Goal: Information Seeking & Learning: Compare options

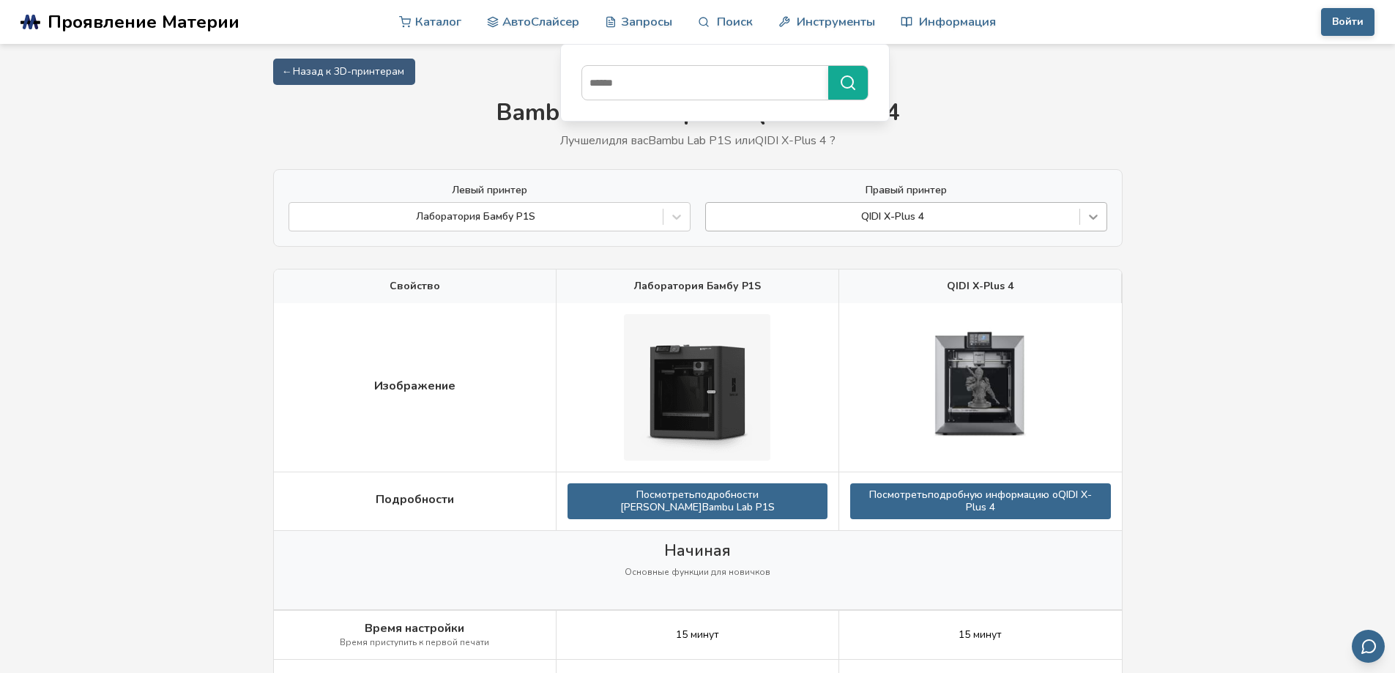
click at [1096, 213] on icon at bounding box center [1093, 216] width 15 height 15
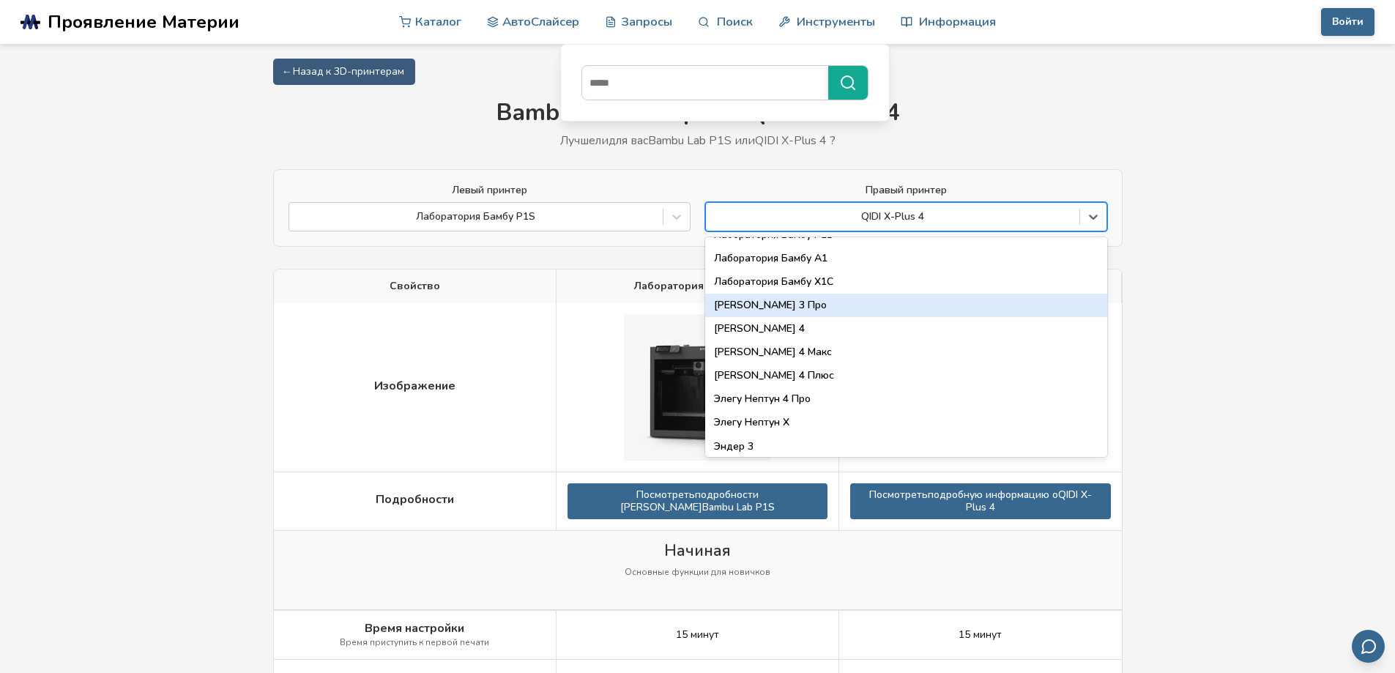
scroll to position [1025, 0]
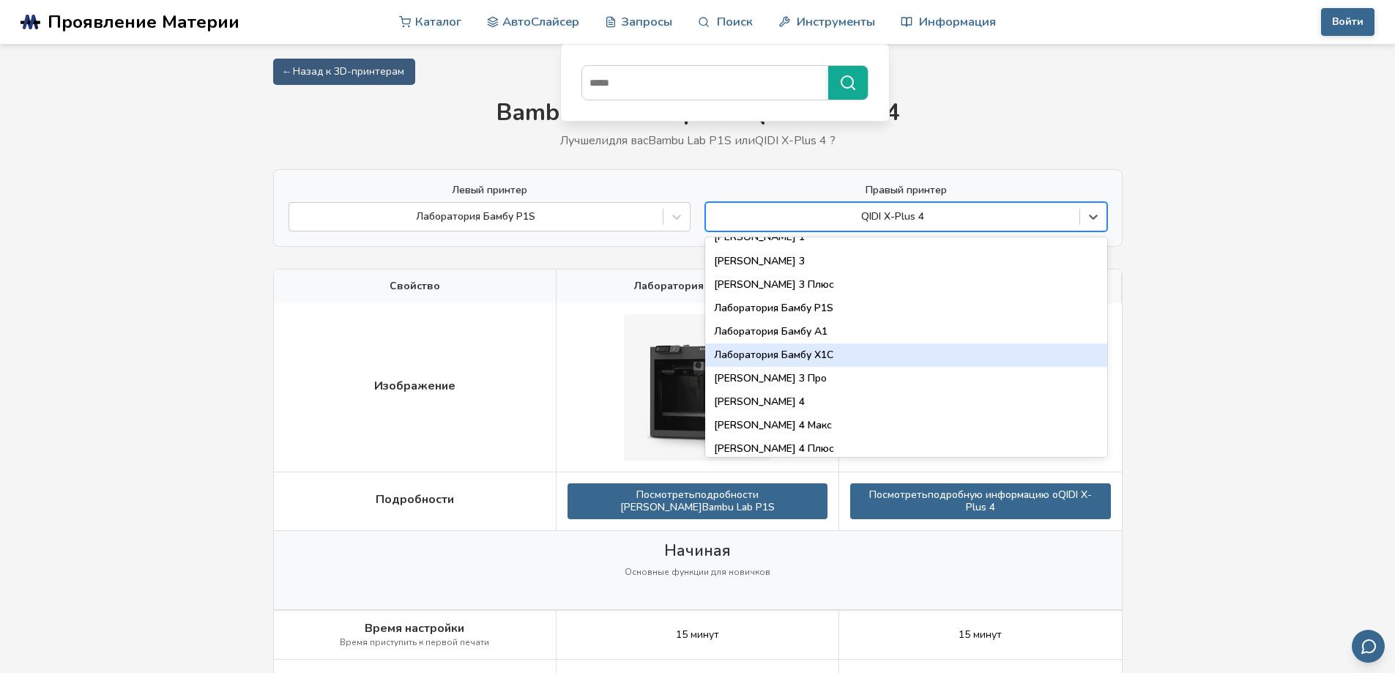
click at [860, 353] on div "Лаборатория Бамбу X1C" at bounding box center [906, 355] width 402 height 23
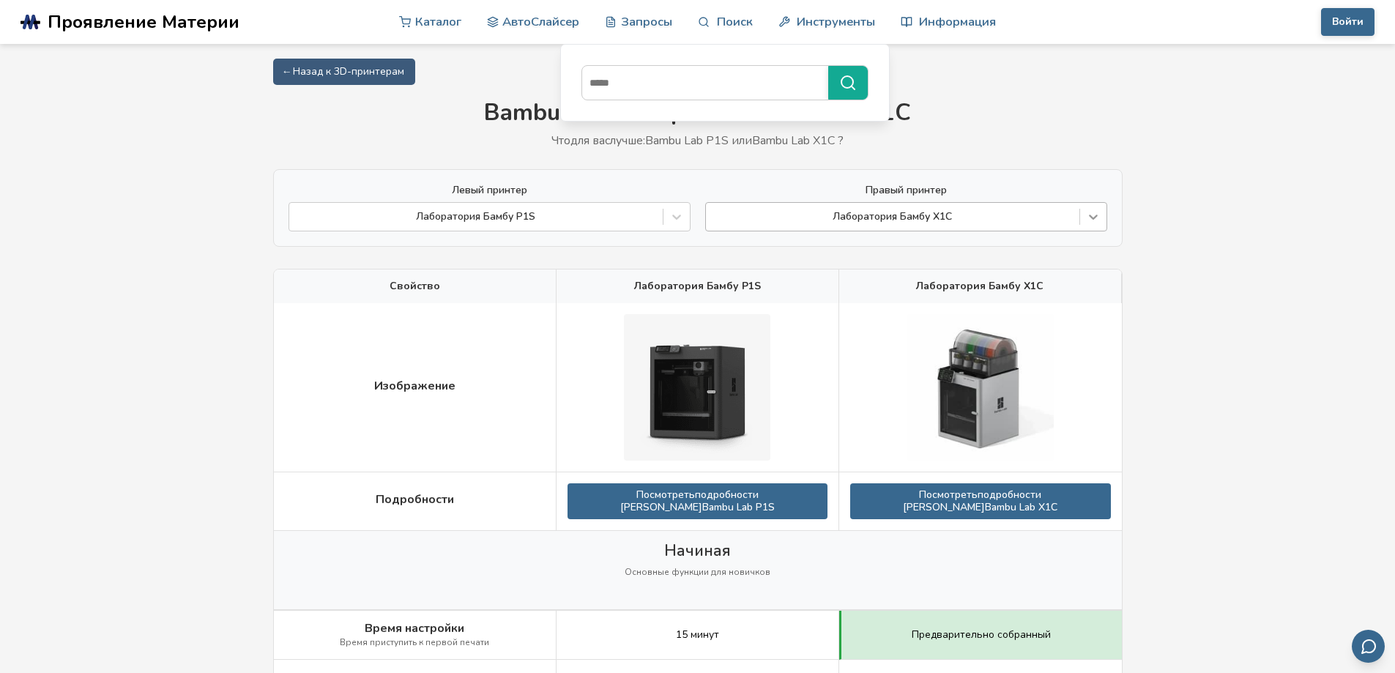
click at [1096, 215] on icon at bounding box center [1093, 217] width 9 height 5
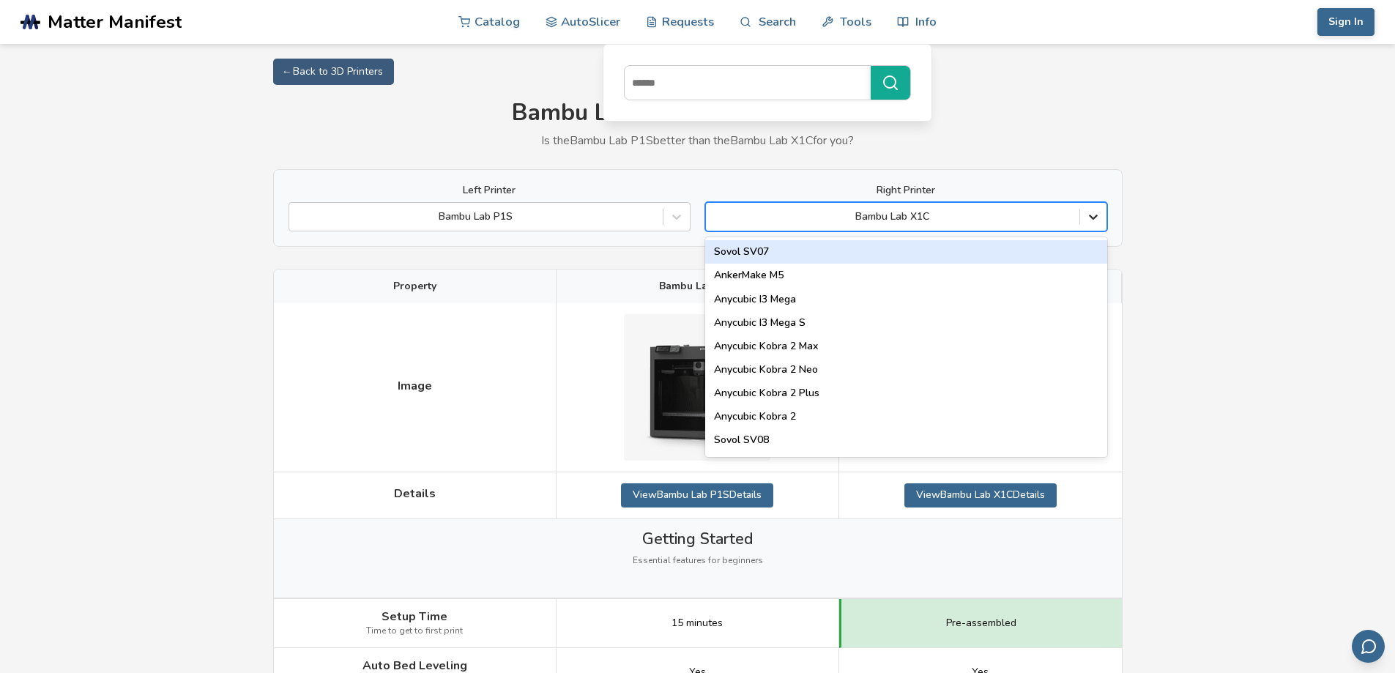
click at [1099, 211] on icon at bounding box center [1093, 216] width 15 height 15
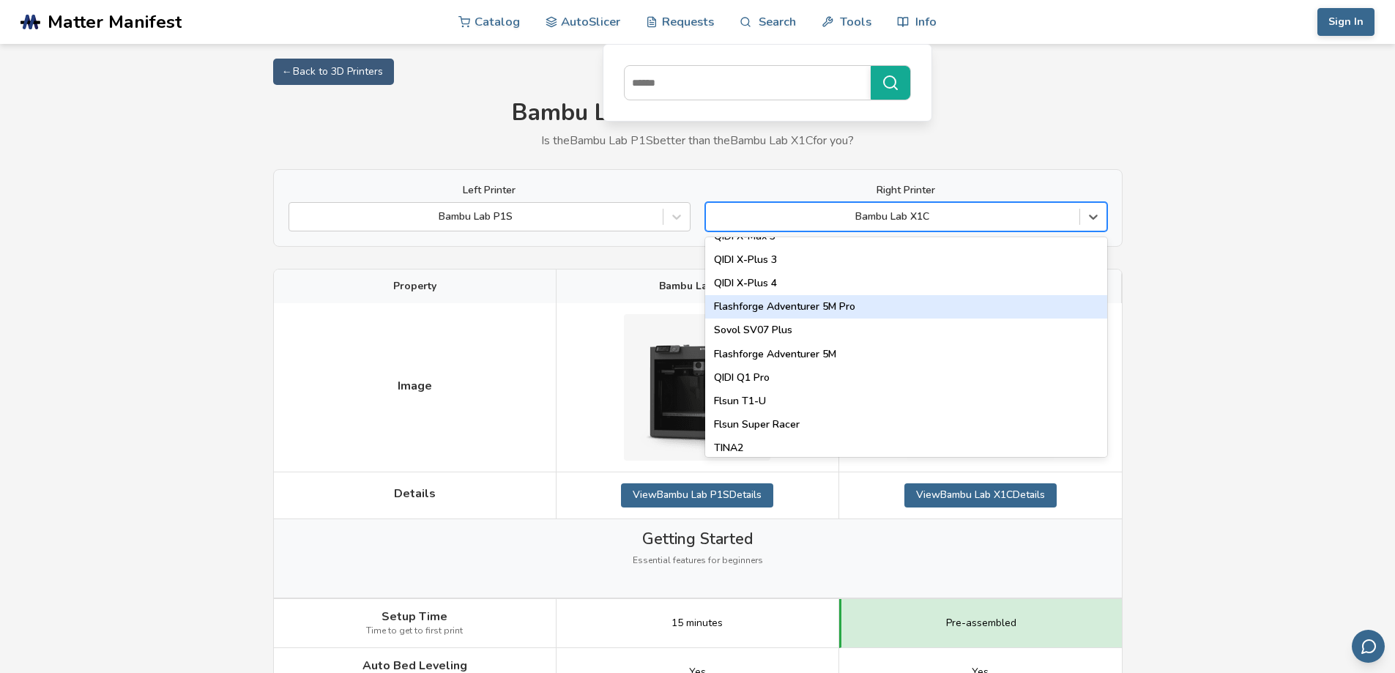
scroll to position [1611, 0]
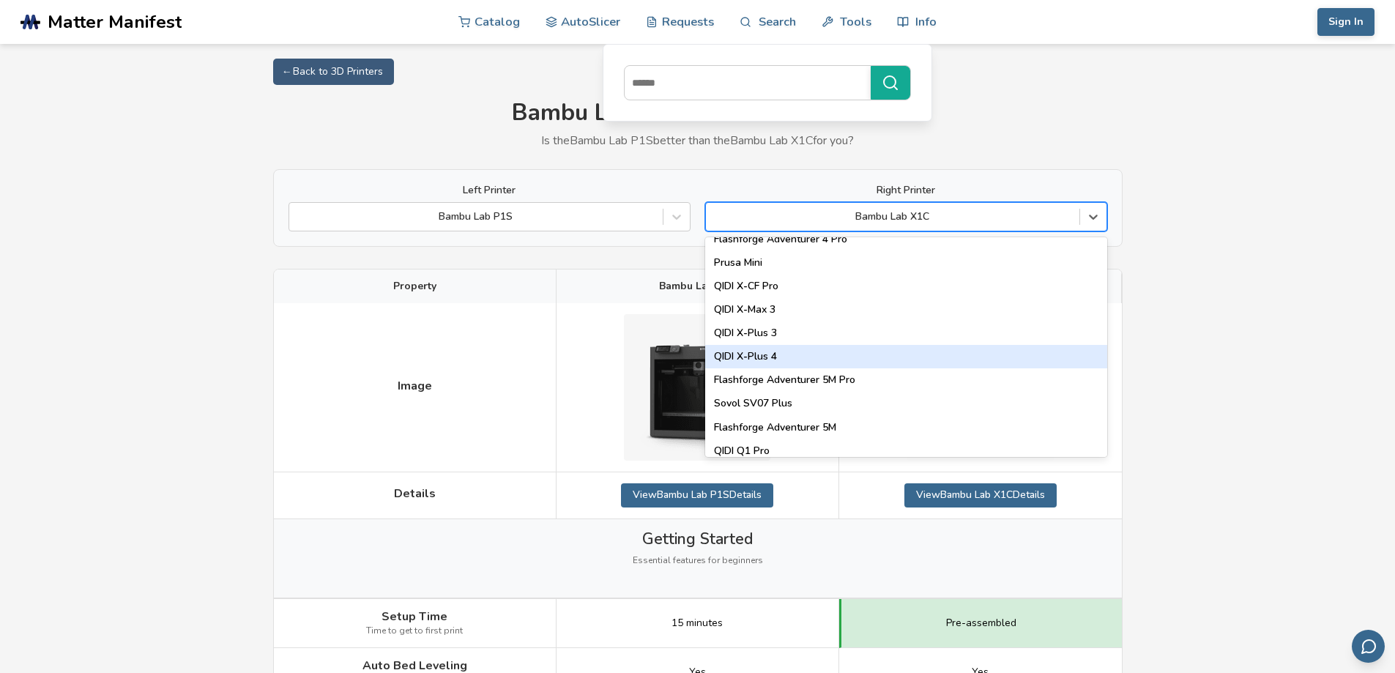
click at [762, 355] on div "QIDI X-Plus 4" at bounding box center [906, 356] width 402 height 23
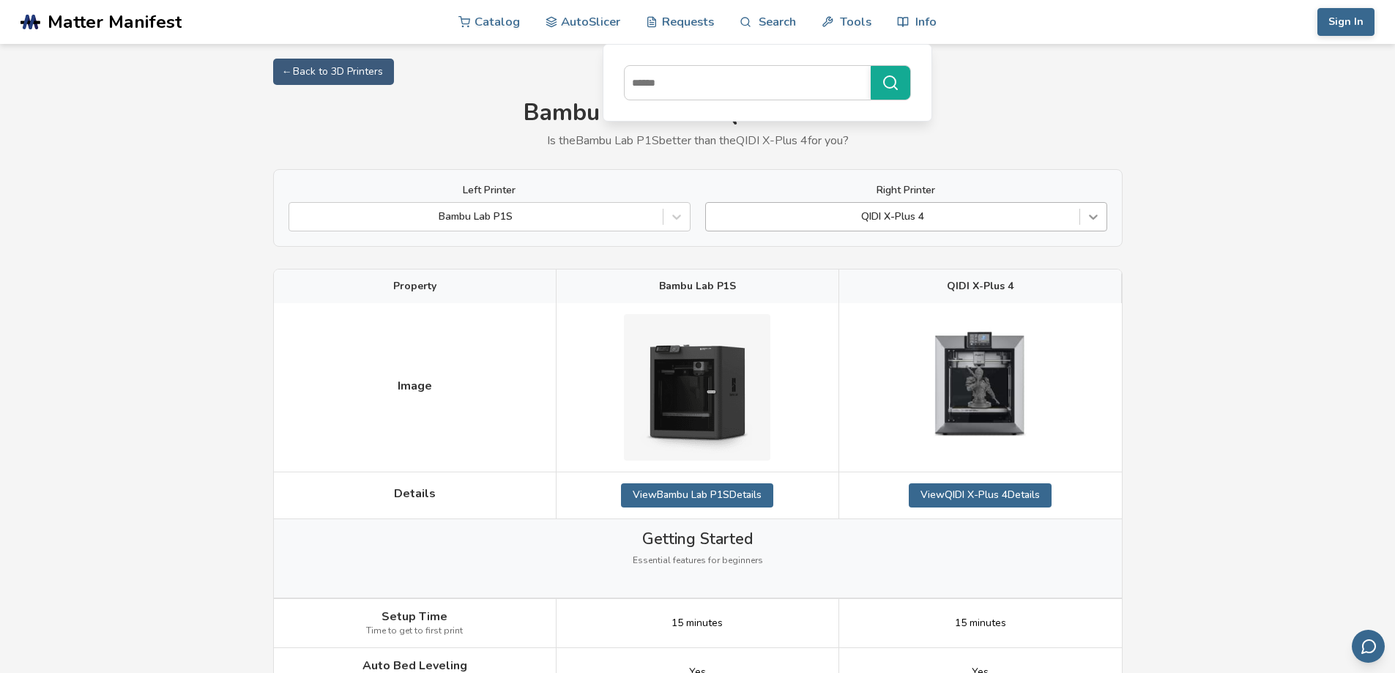
click at [1092, 217] on icon at bounding box center [1093, 216] width 15 height 15
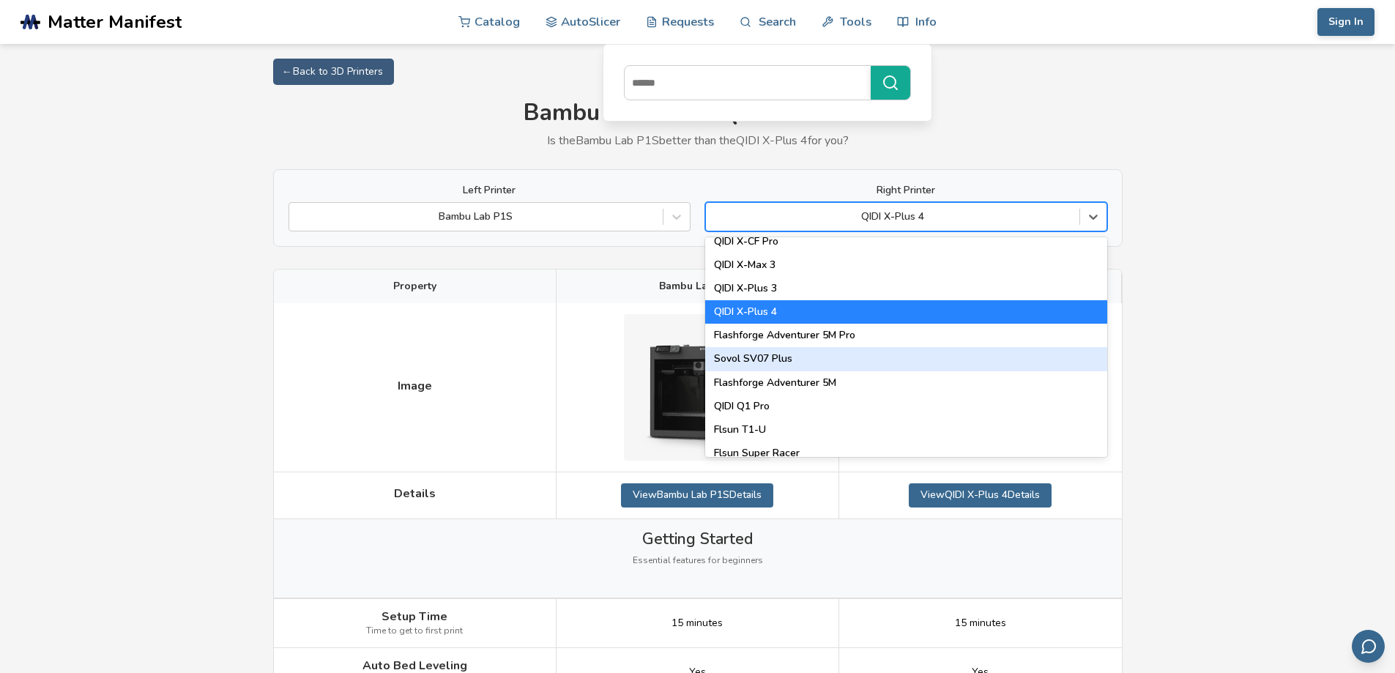
scroll to position [1729, 0]
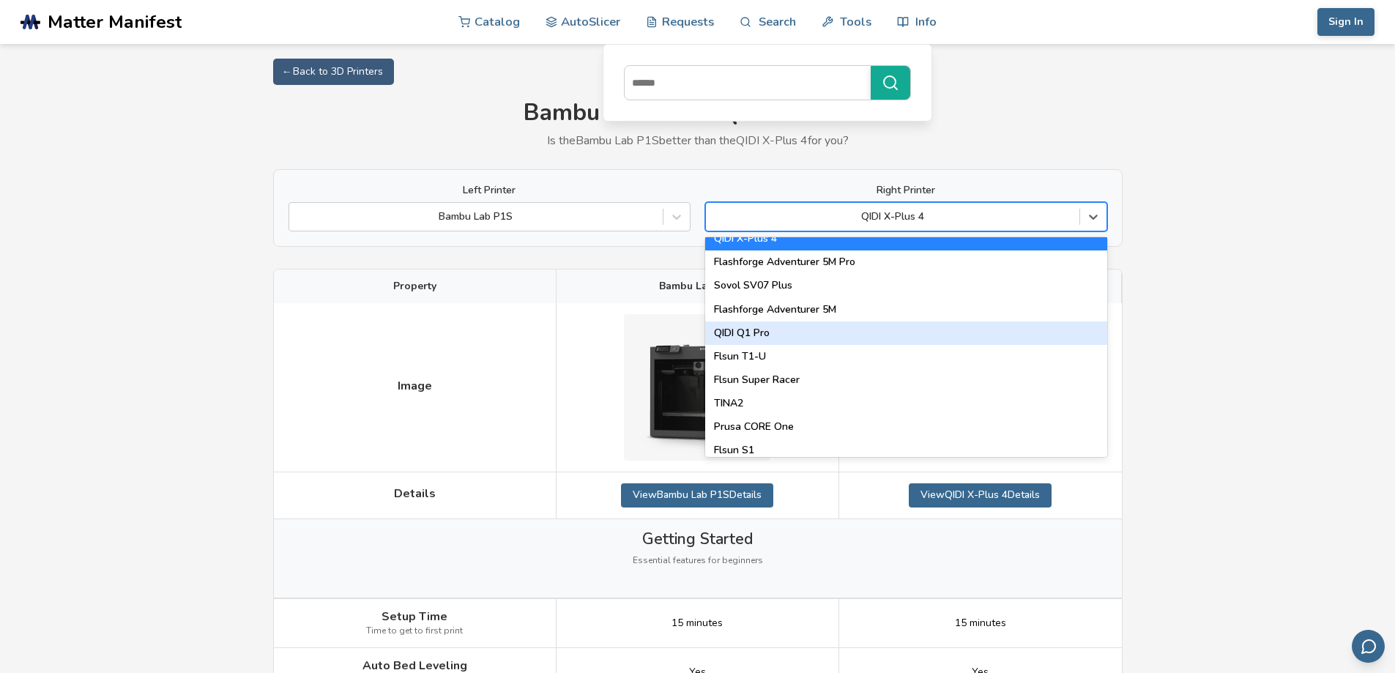
click at [766, 334] on div "QIDI Q1 Pro" at bounding box center [906, 333] width 402 height 23
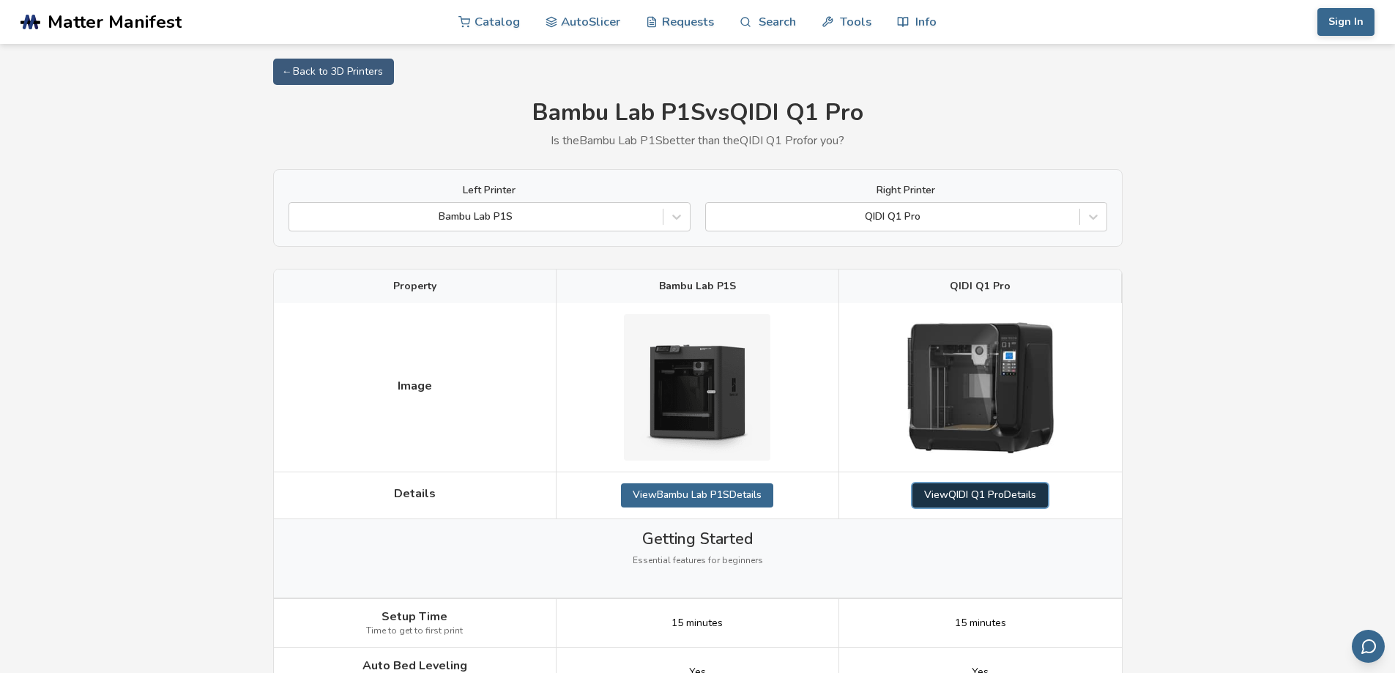
click at [985, 490] on link "View QIDI Q1 Pro Details" at bounding box center [981, 494] width 136 height 23
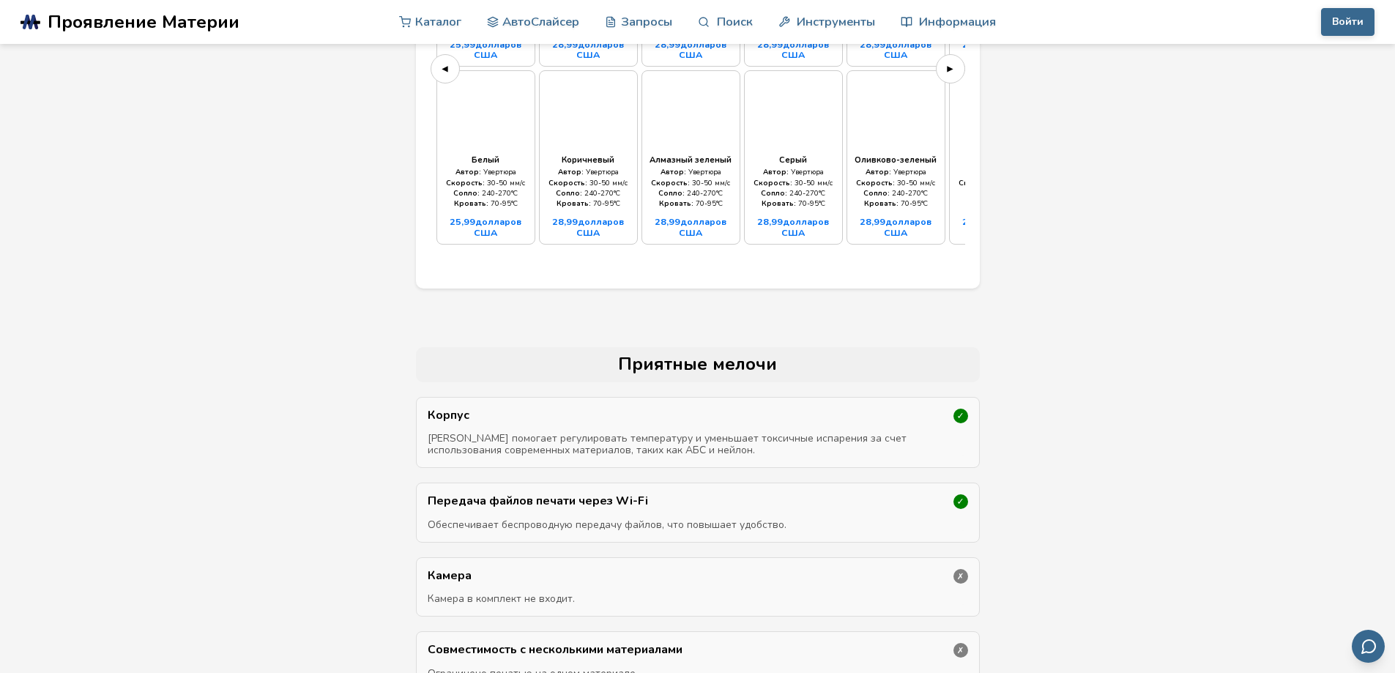
scroll to position [4981, 0]
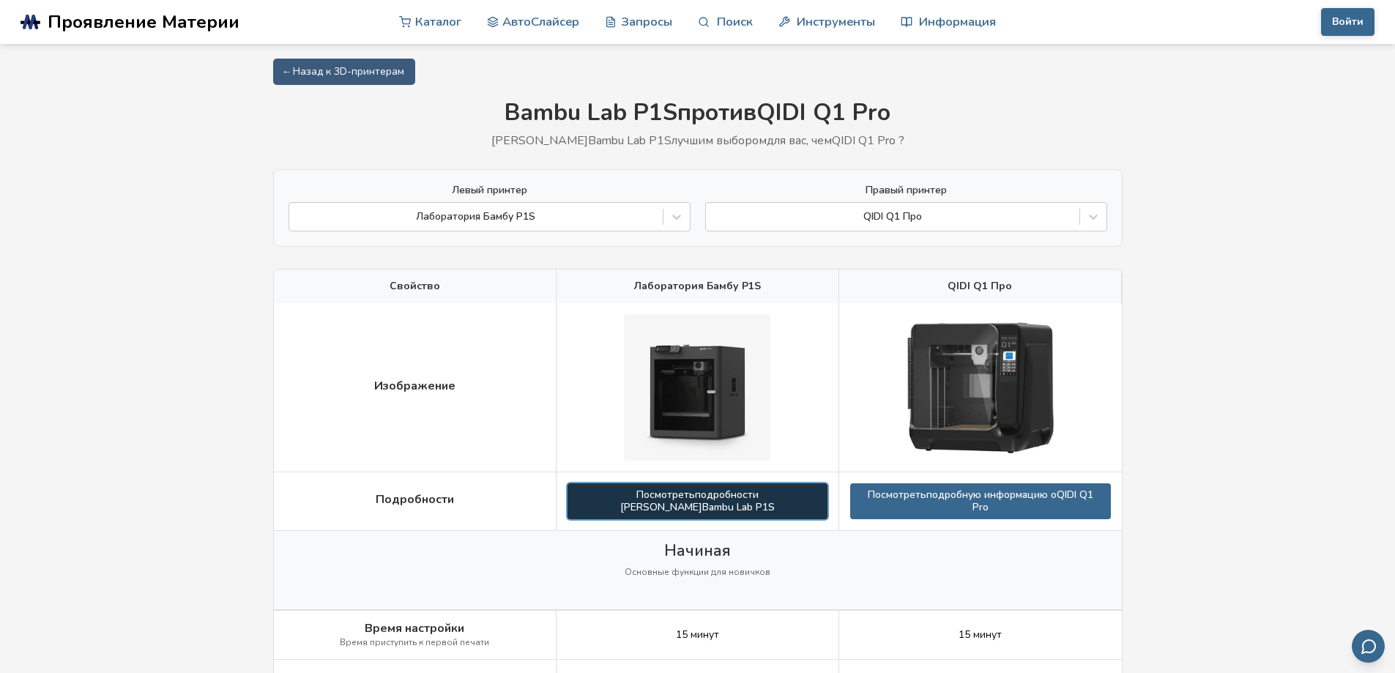
click at [675, 503] on font "подробности [PERSON_NAME]" at bounding box center [689, 501] width 138 height 26
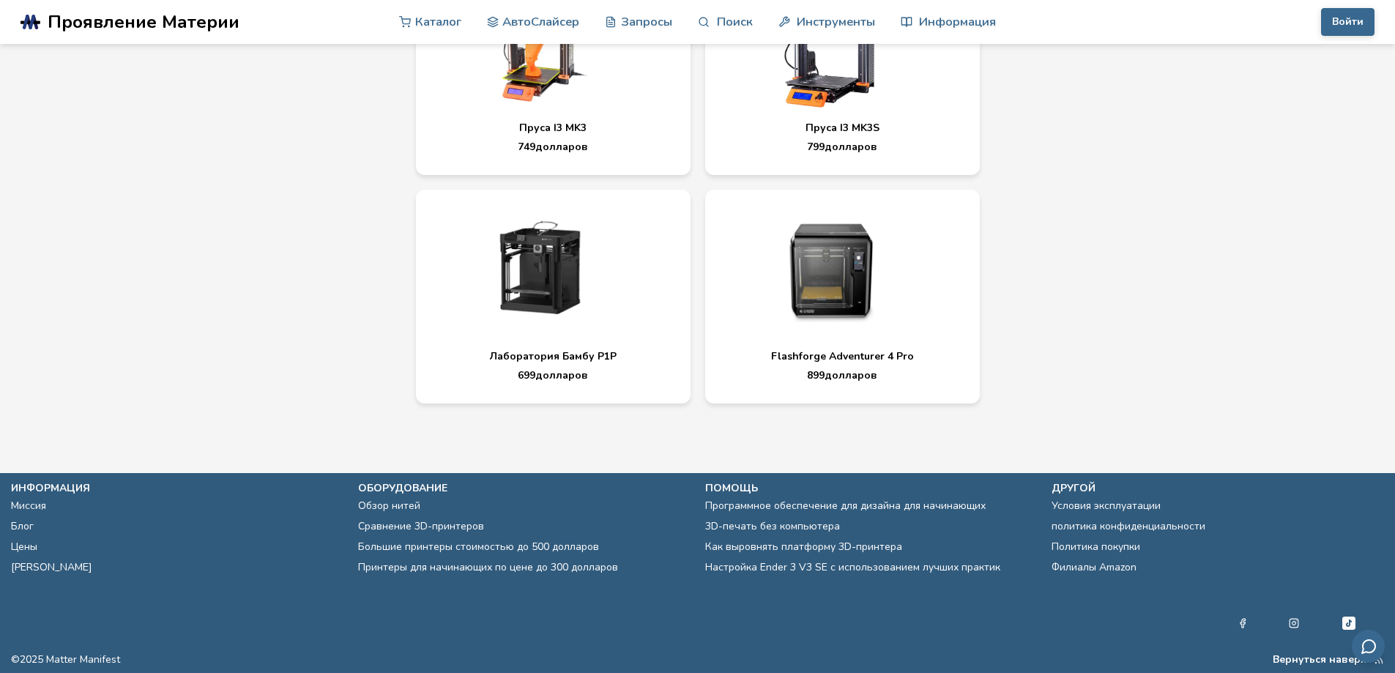
scroll to position [6473, 0]
